Goal: Task Accomplishment & Management: Manage account settings

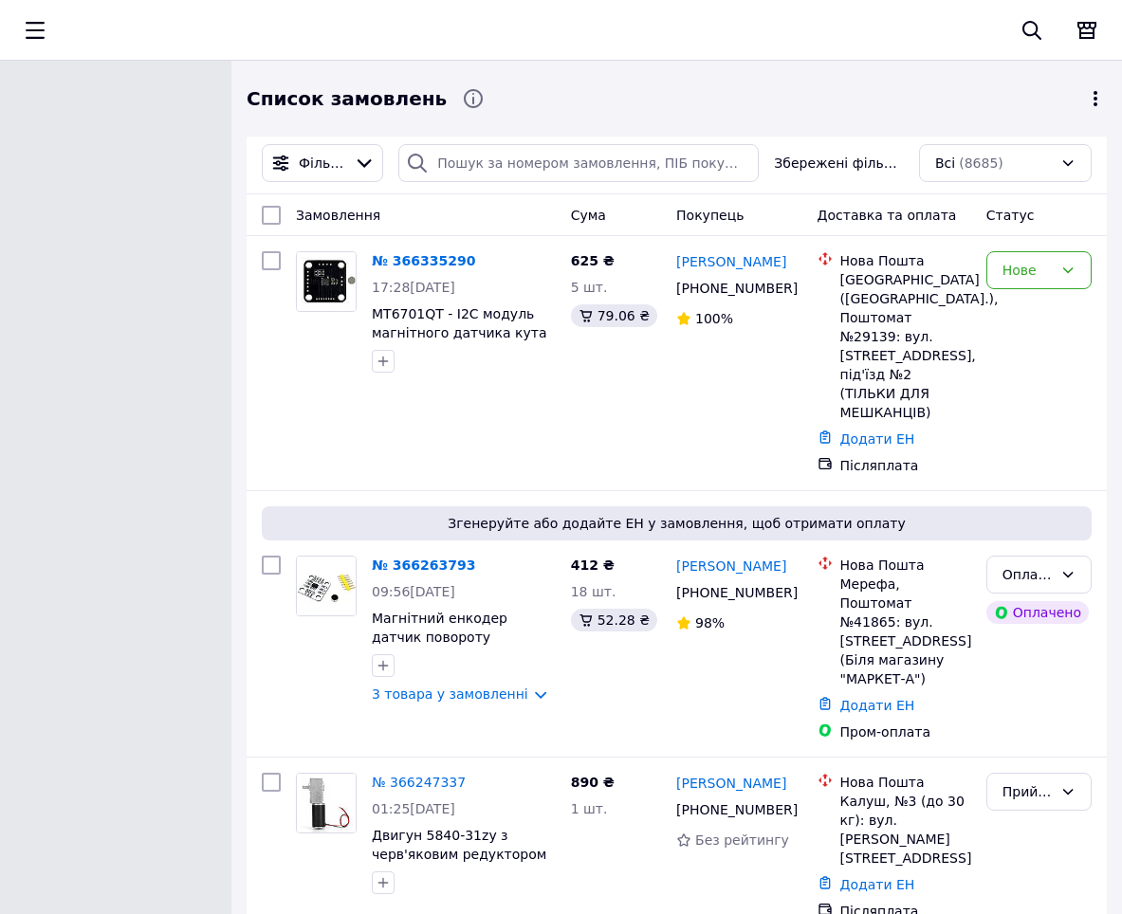
click at [1034, 277] on div "Нове" at bounding box center [1027, 270] width 50 height 21
click at [1024, 304] on li "Прийнято" at bounding box center [1038, 312] width 103 height 34
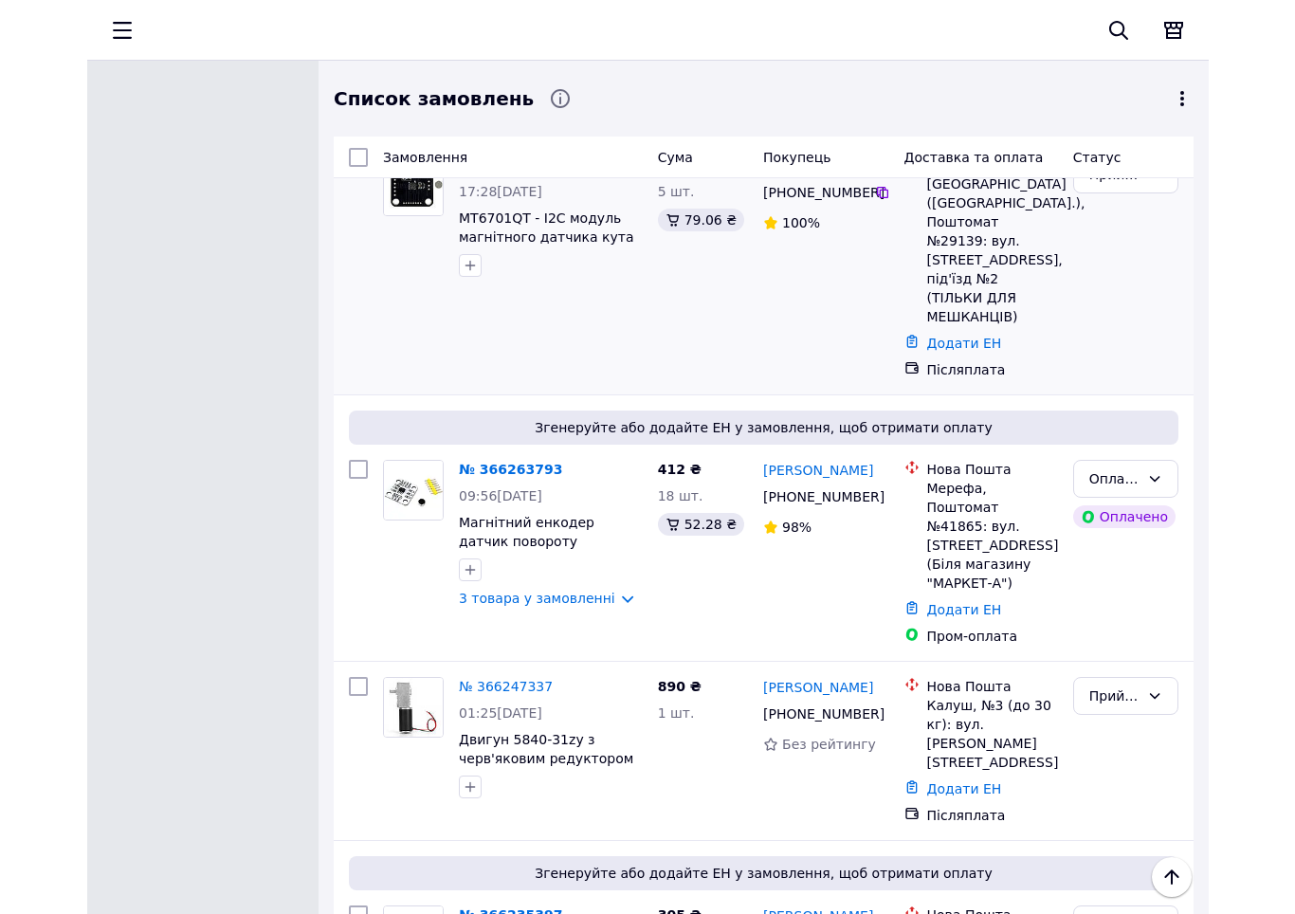
scroll to position [95, 0]
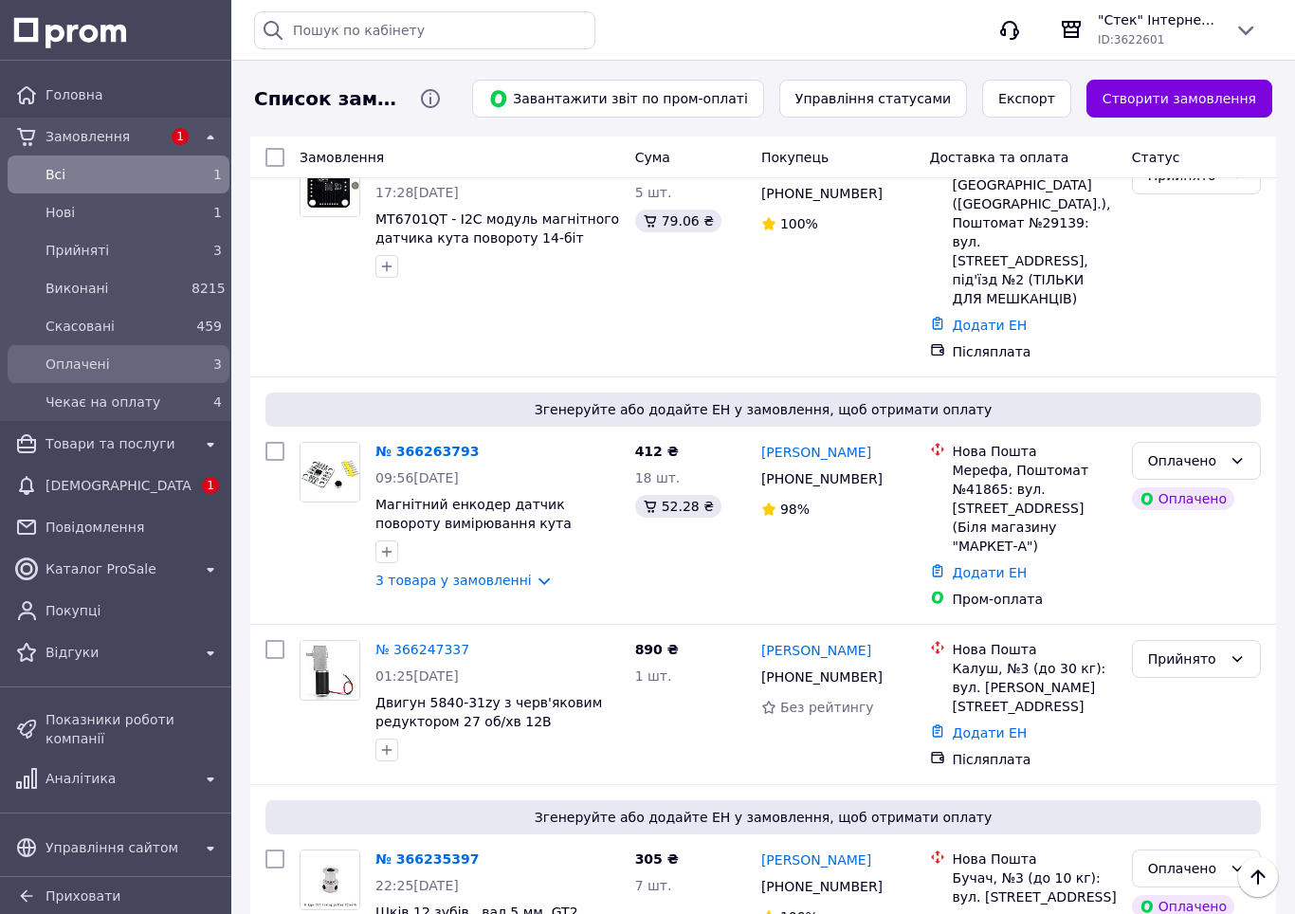
click at [108, 370] on span "Оплачені" at bounding box center [115, 364] width 138 height 19
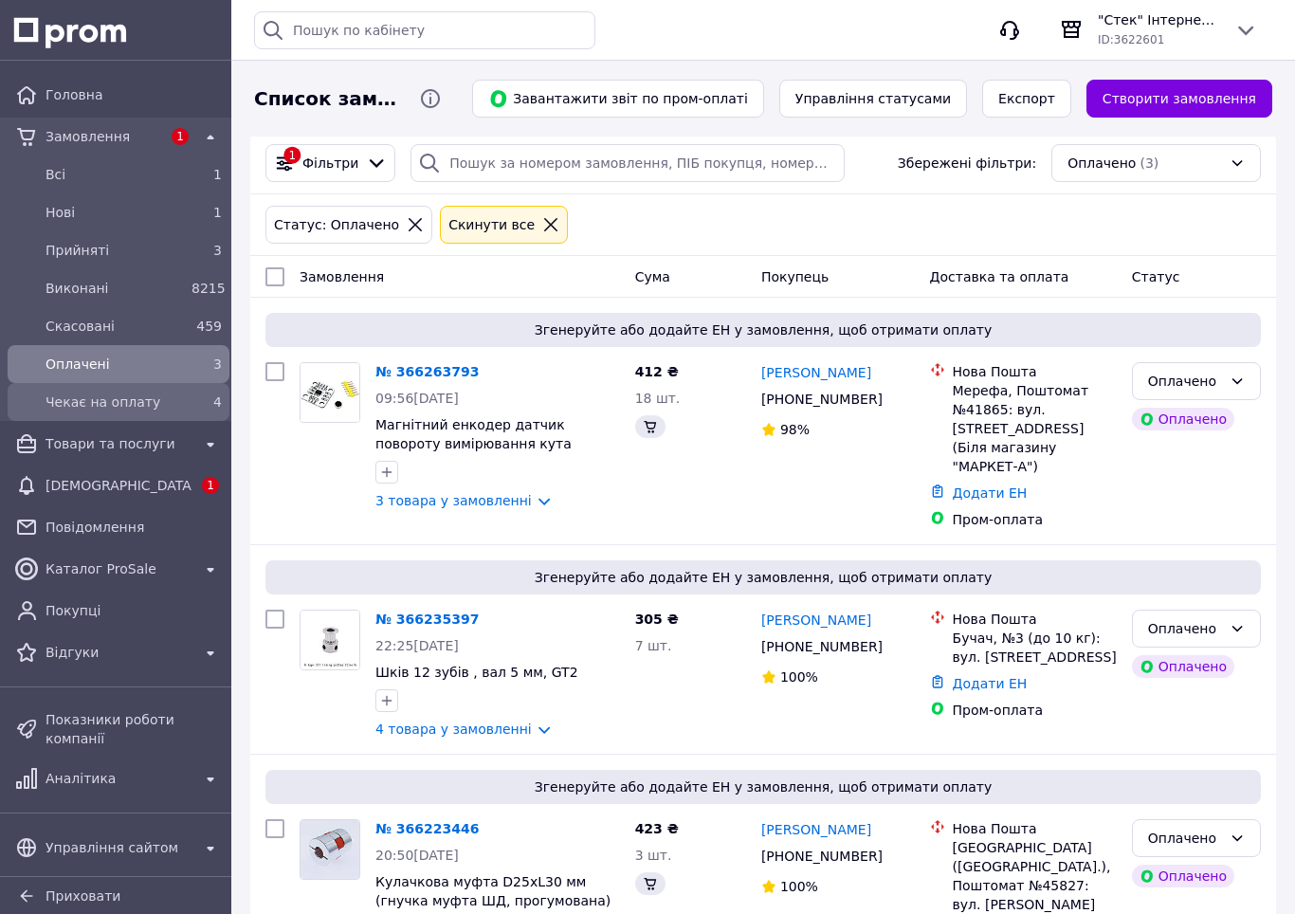
click at [143, 406] on span "Чекає на оплату" at bounding box center [115, 402] width 138 height 19
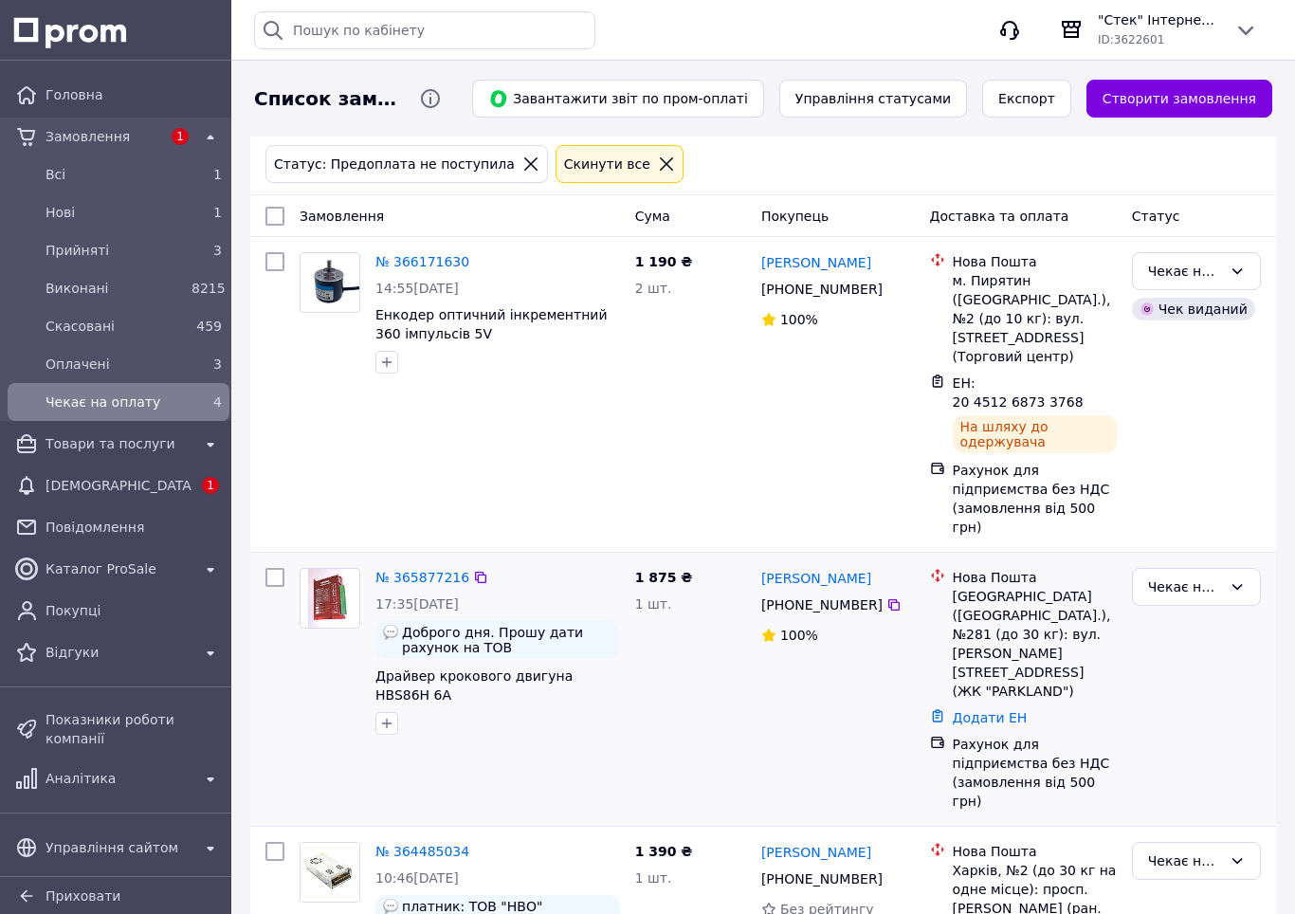
scroll to position [95, 0]
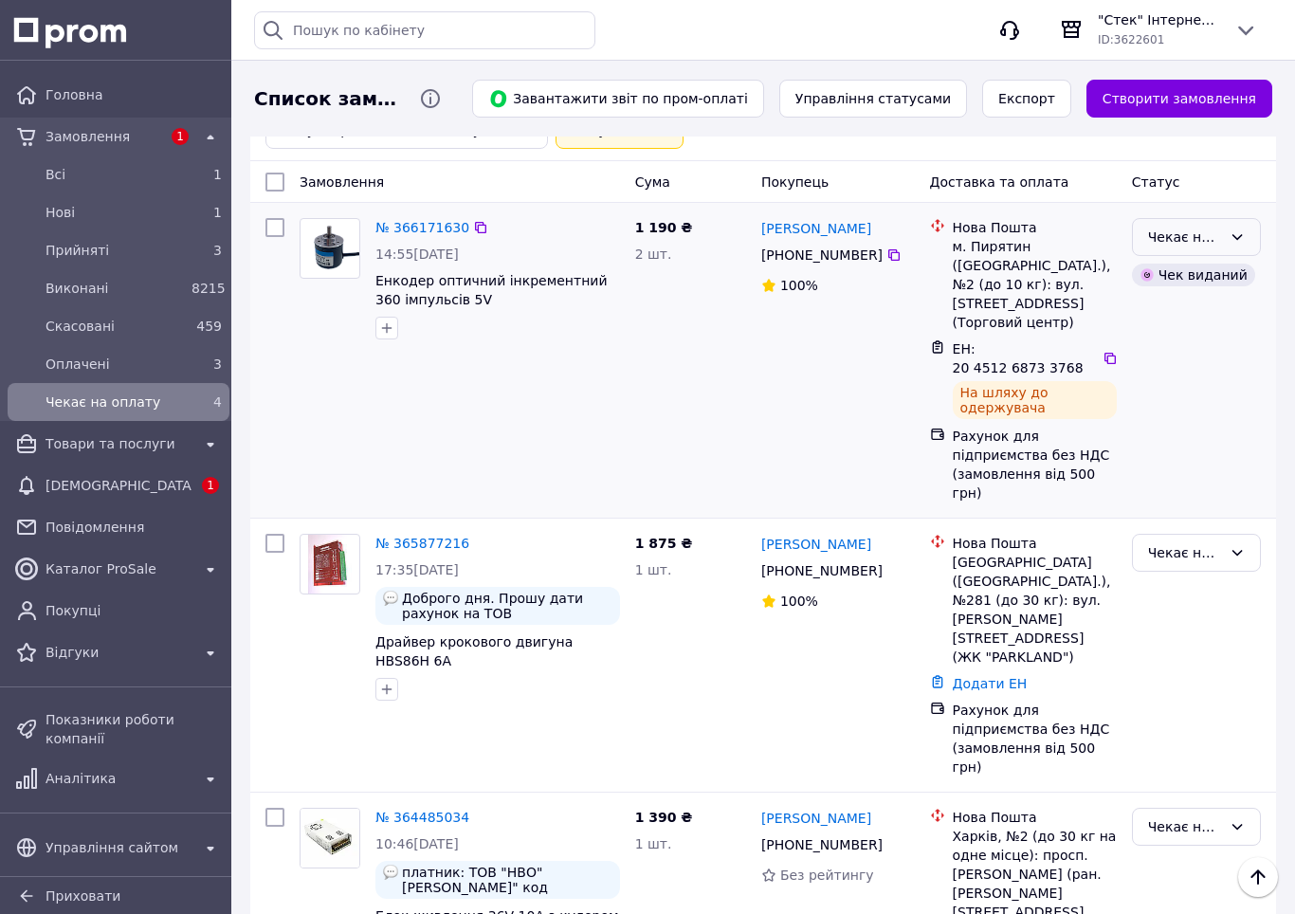
click at [1135, 237] on div "Чекає на оплату" at bounding box center [1185, 237] width 74 height 21
click at [1135, 311] on li "Виконано" at bounding box center [1196, 313] width 127 height 34
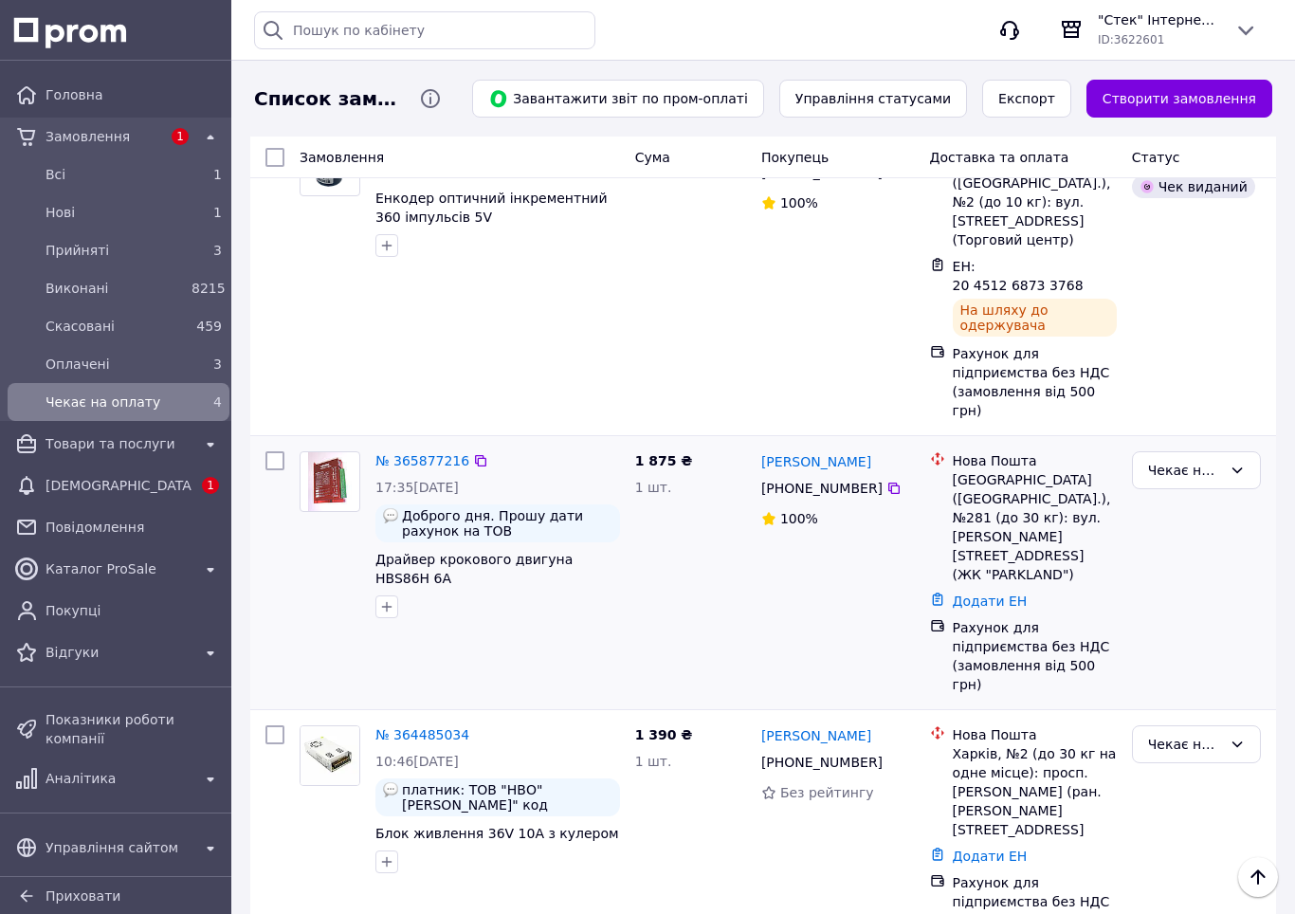
scroll to position [275, 0]
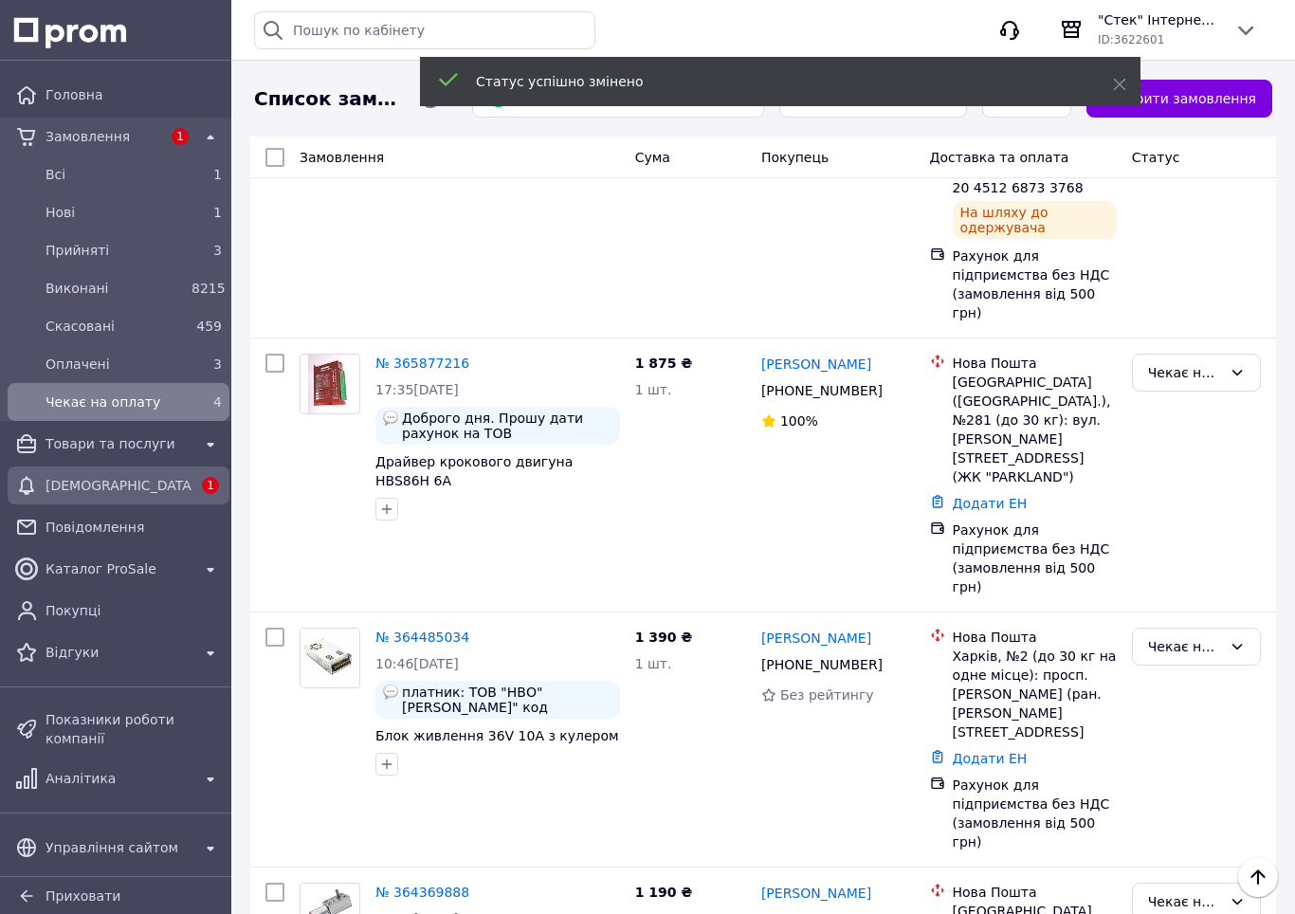
click at [88, 484] on span "[DEMOGRAPHIC_DATA]" at bounding box center [119, 485] width 146 height 19
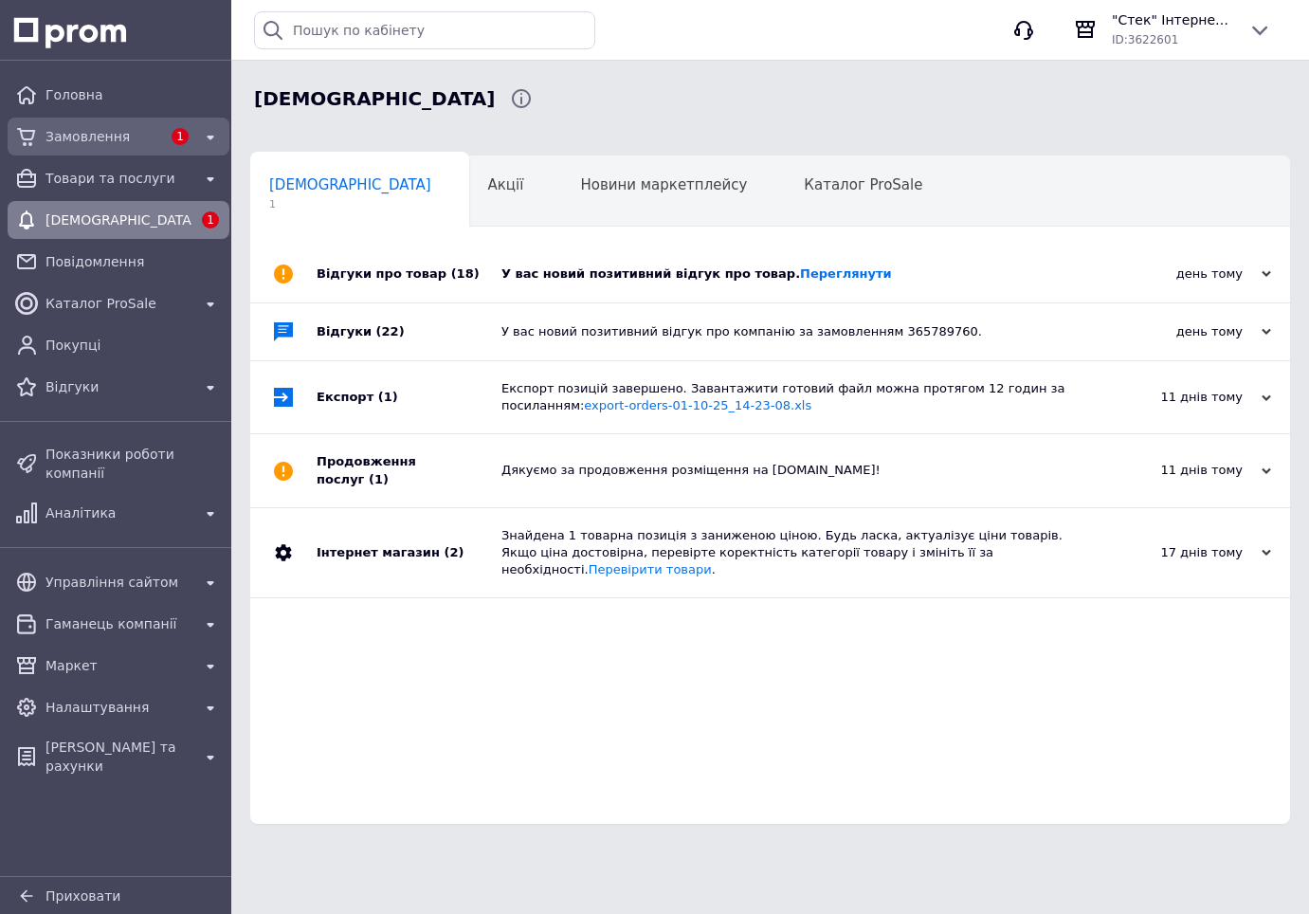
click at [96, 144] on span "Замовлення" at bounding box center [104, 136] width 116 height 19
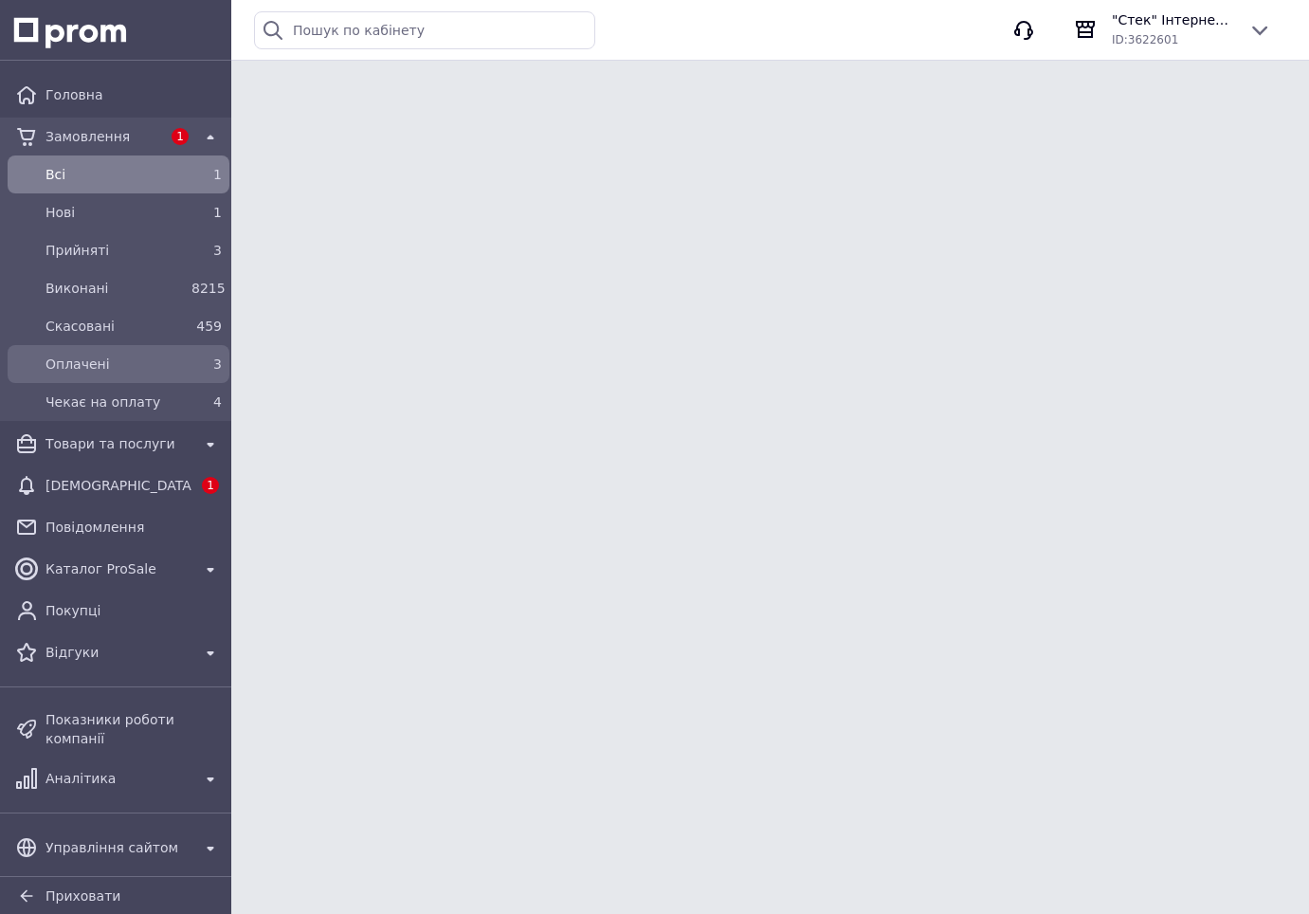
click at [77, 366] on span "Оплачені" at bounding box center [115, 364] width 138 height 19
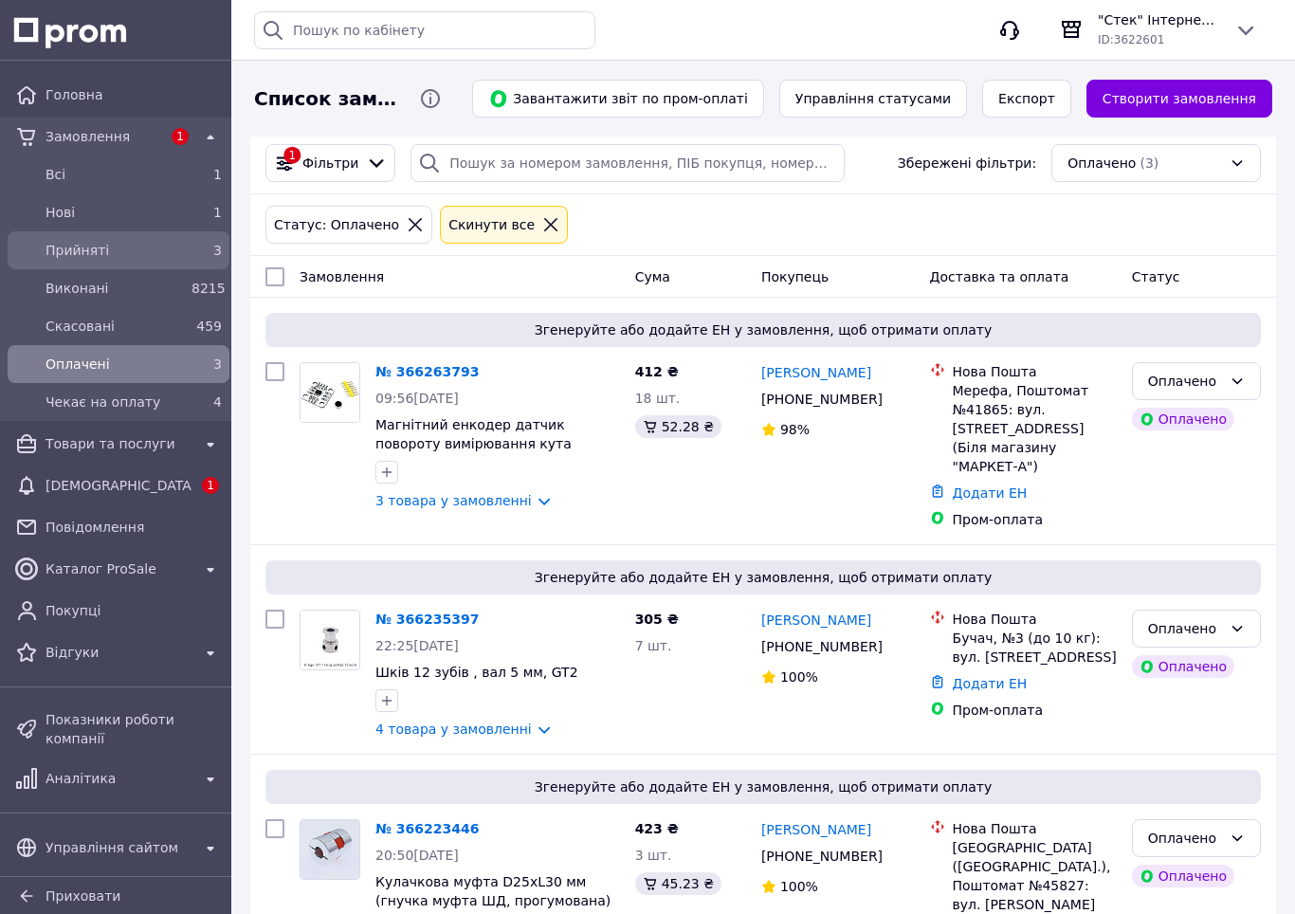
click at [106, 249] on span "Прийняті" at bounding box center [115, 250] width 138 height 19
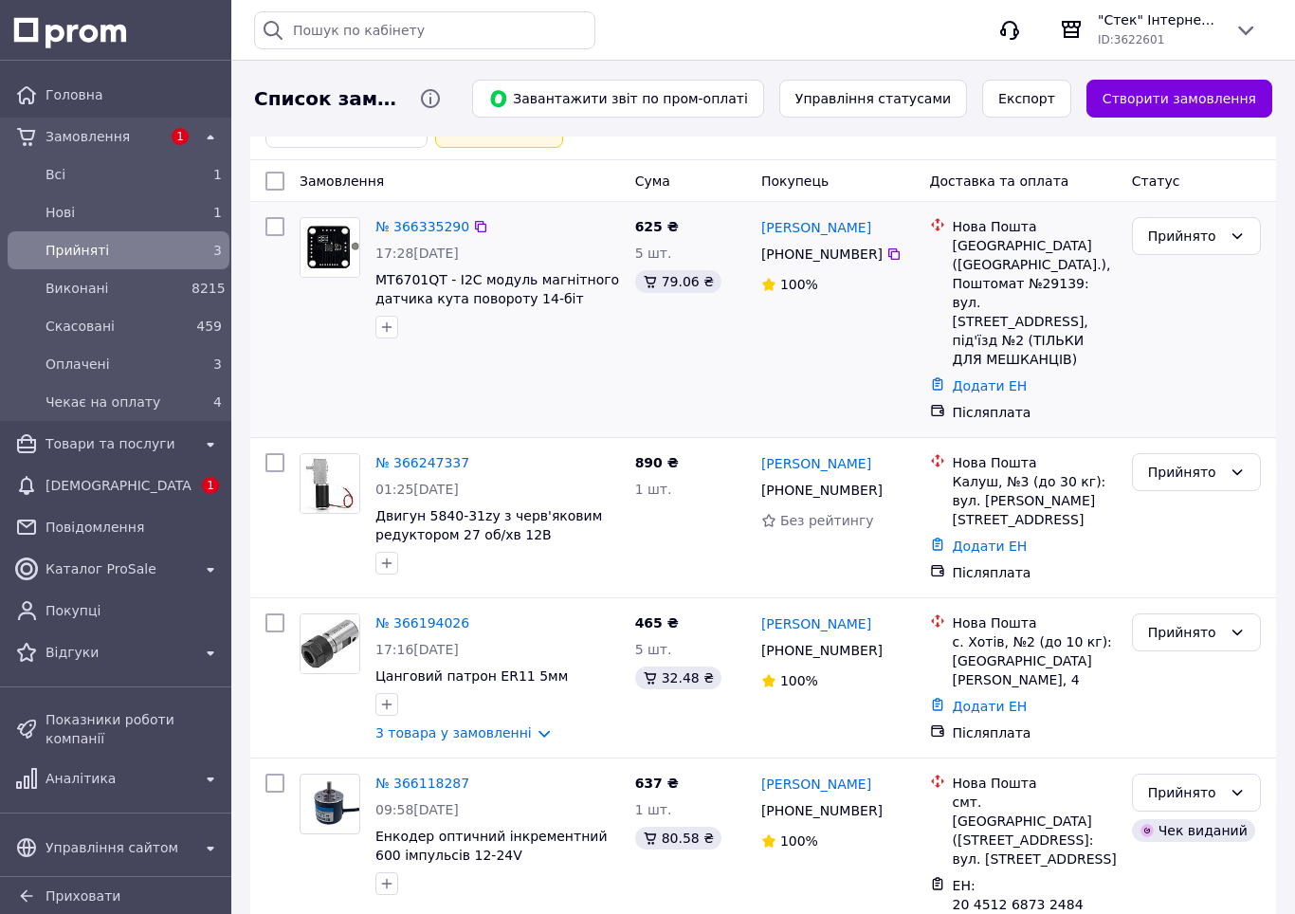
scroll to position [97, 0]
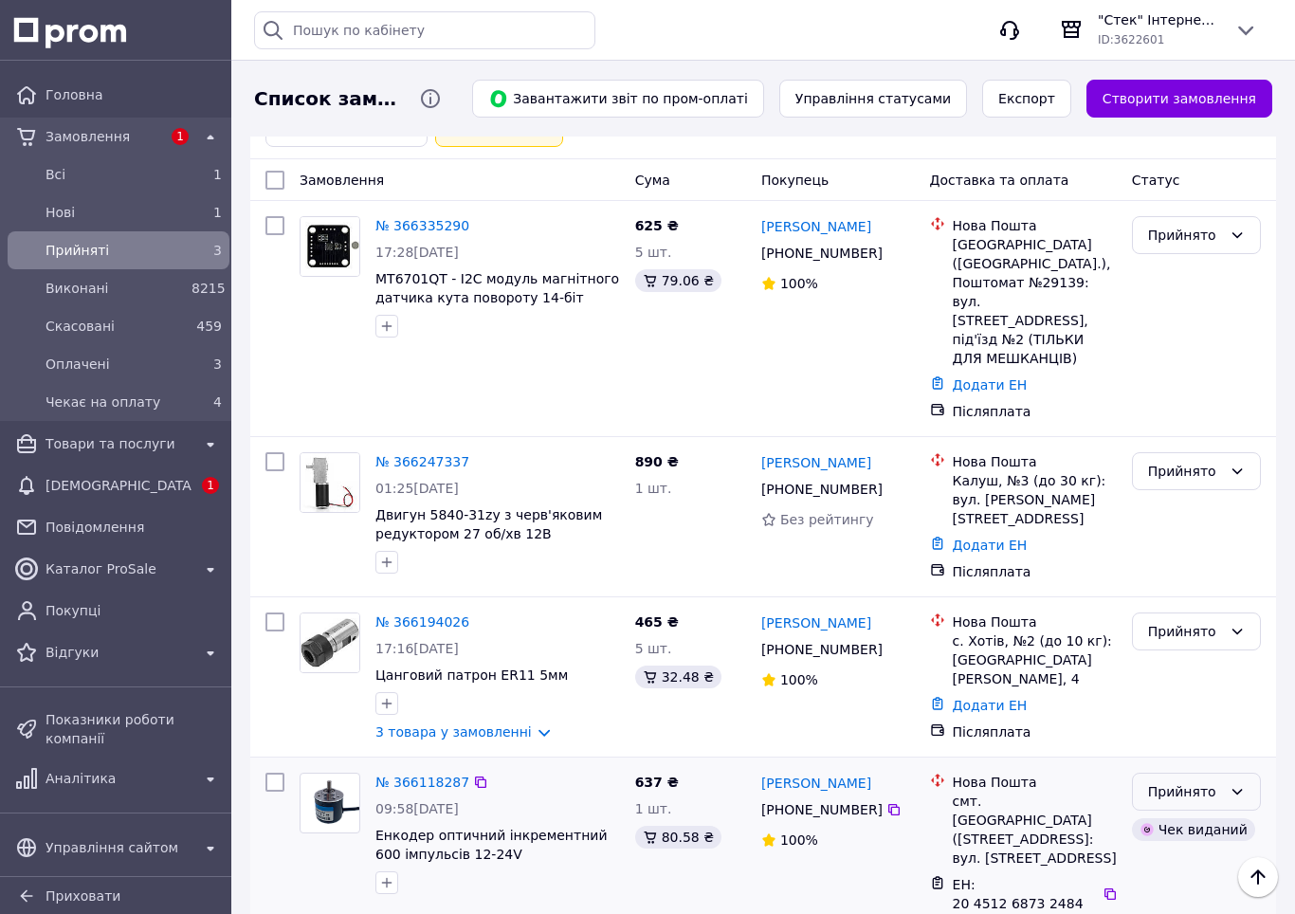
click at [1135, 781] on div "Прийнято" at bounding box center [1185, 791] width 74 height 21
click at [1135, 762] on li "Виконано" at bounding box center [1196, 769] width 127 height 34
click at [156, 488] on span "[DEMOGRAPHIC_DATA]" at bounding box center [119, 485] width 146 height 19
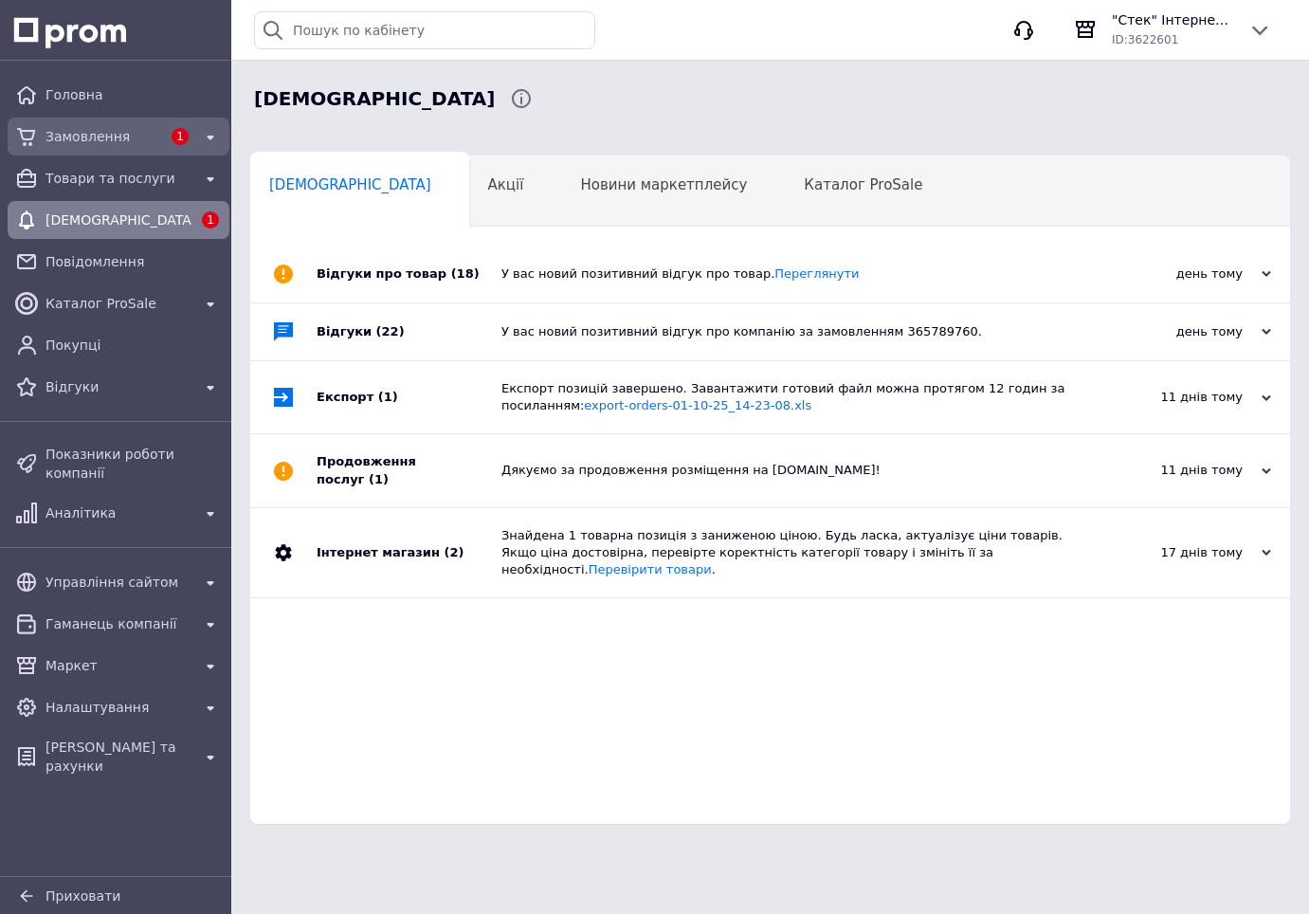
click at [46, 129] on div "Замовлення" at bounding box center [103, 136] width 123 height 27
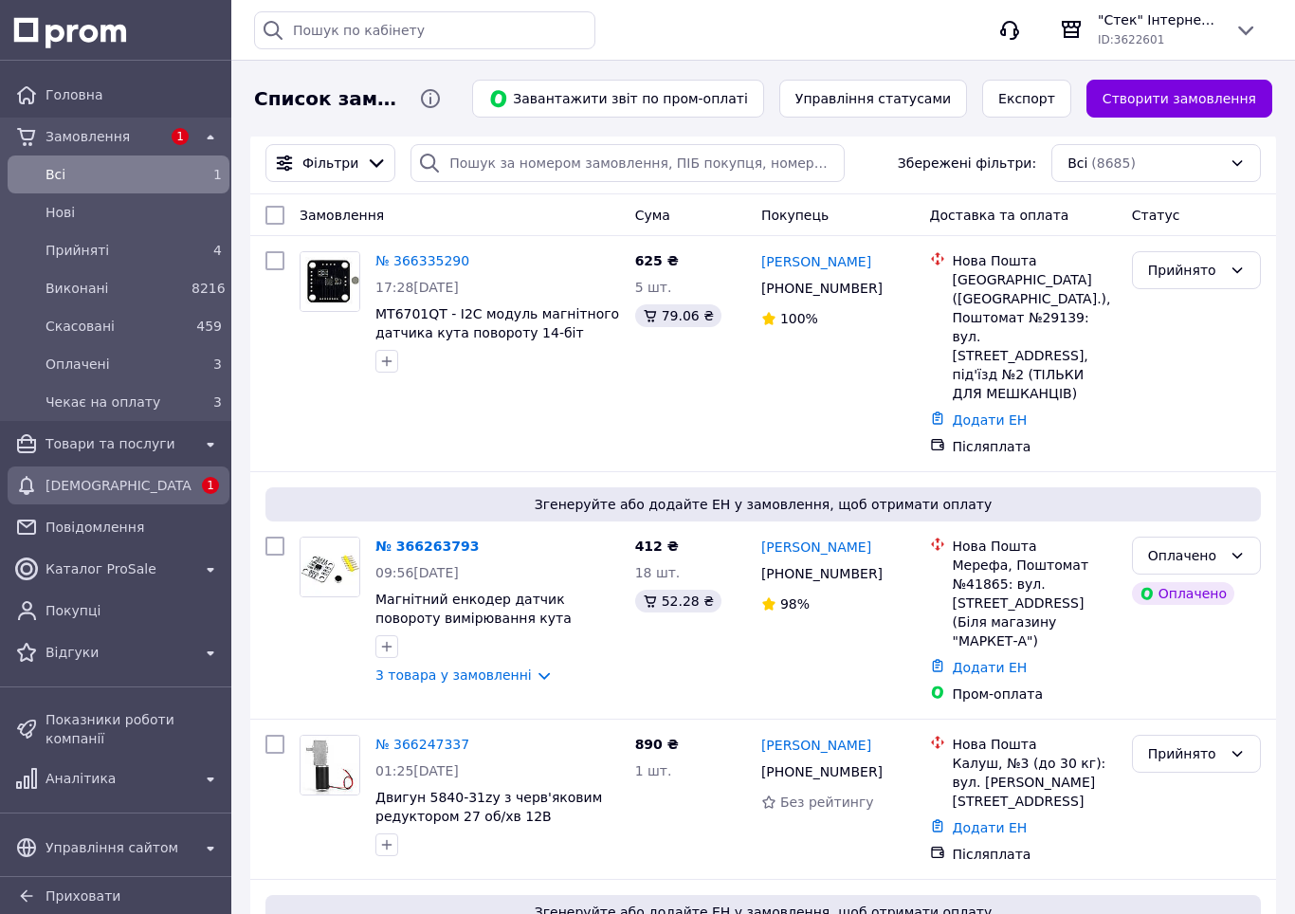
click at [104, 482] on span "[DEMOGRAPHIC_DATA]" at bounding box center [119, 485] width 146 height 19
